Goal: Navigation & Orientation: Find specific page/section

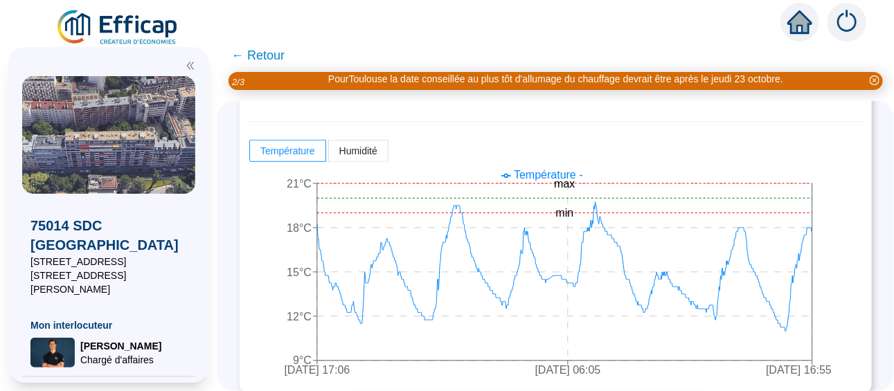
scroll to position [376, 0]
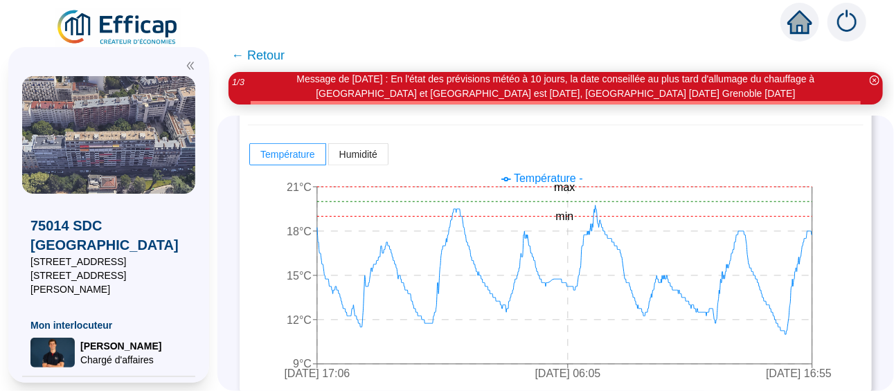
click at [263, 53] on span "← Retour" at bounding box center [257, 55] width 53 height 19
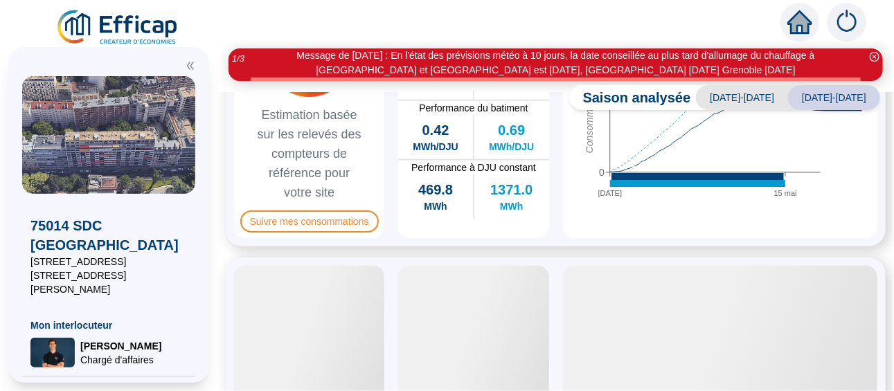
scroll to position [580, 0]
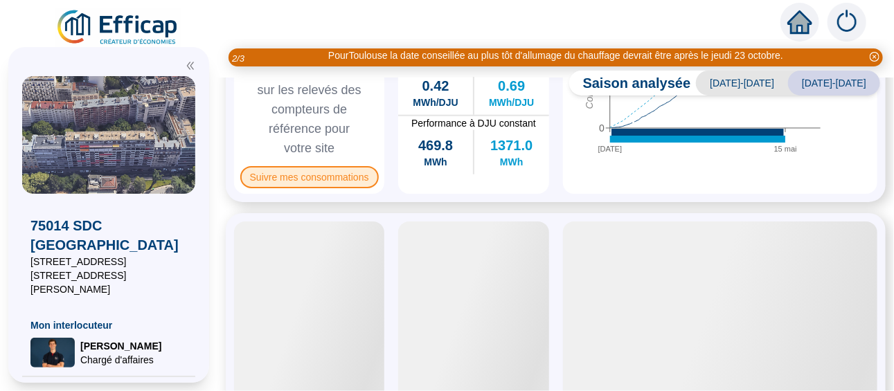
click at [319, 188] on span "Suivre mes consommations" at bounding box center [309, 177] width 139 height 22
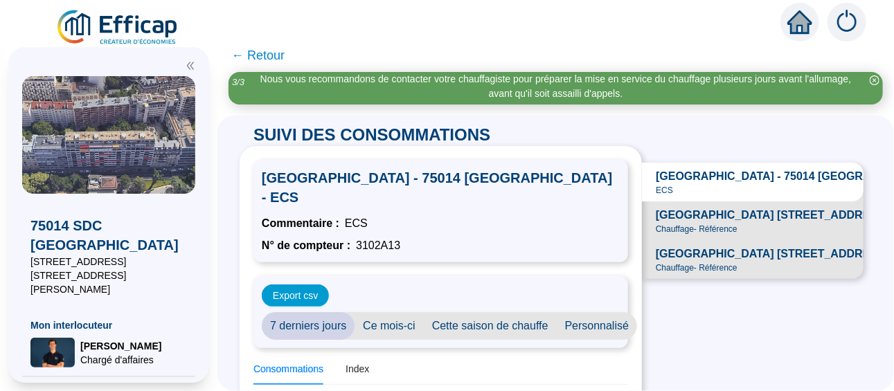
click at [279, 52] on span "← Retour" at bounding box center [257, 55] width 53 height 19
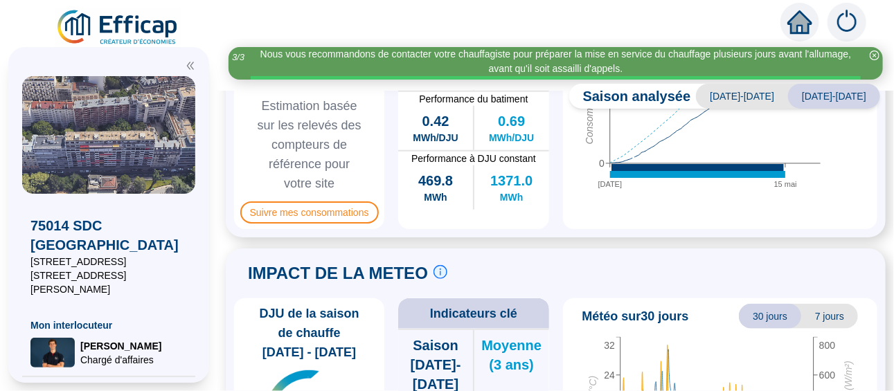
scroll to position [623, 0]
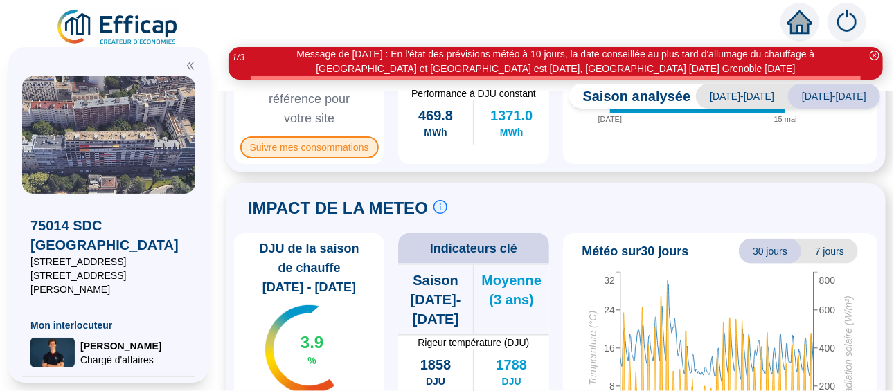
click at [328, 151] on span "Suivre mes consommations" at bounding box center [309, 147] width 139 height 22
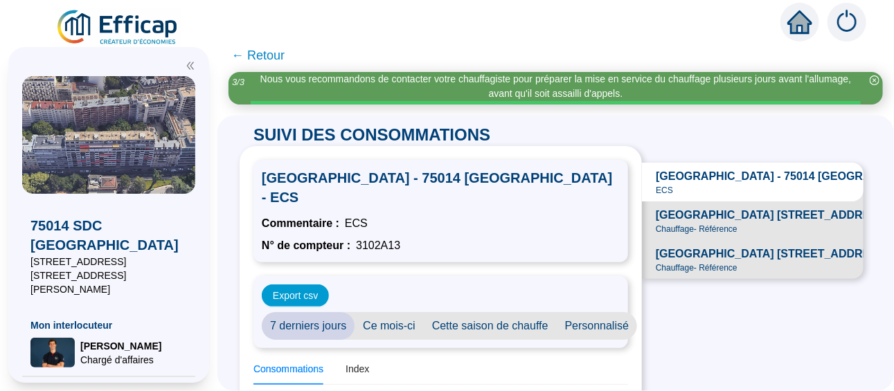
click at [263, 53] on span "← Retour" at bounding box center [257, 55] width 53 height 19
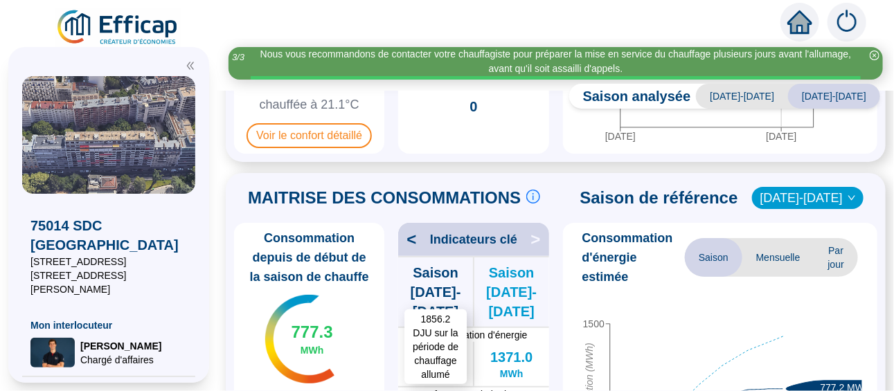
scroll to position [241, 0]
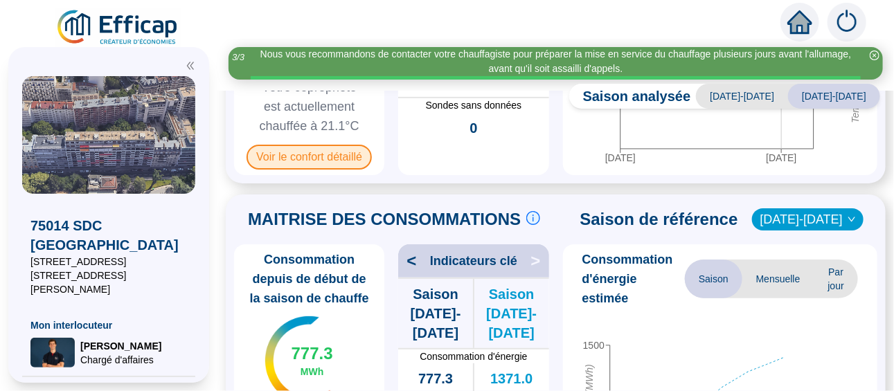
click at [310, 150] on span "Voir le confort détaillé" at bounding box center [309, 157] width 125 height 25
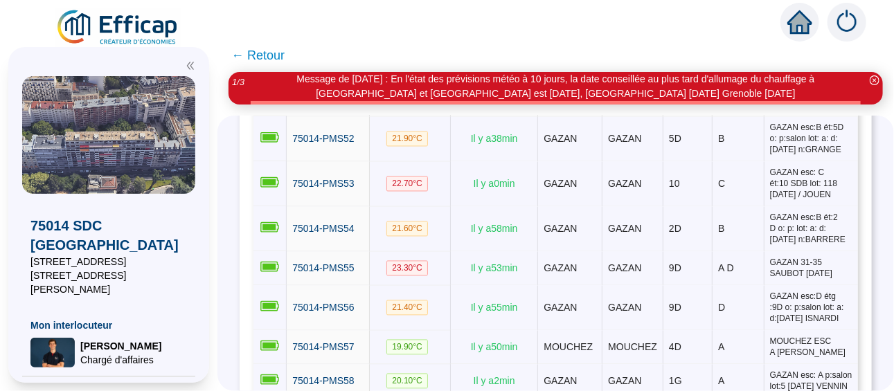
scroll to position [1385, 0]
